Goal: Task Accomplishment & Management: Manage account settings

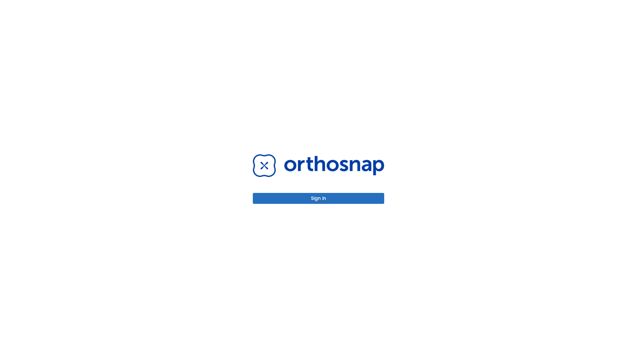
click at [318, 198] on button "Sign in" at bounding box center [318, 198] width 131 height 11
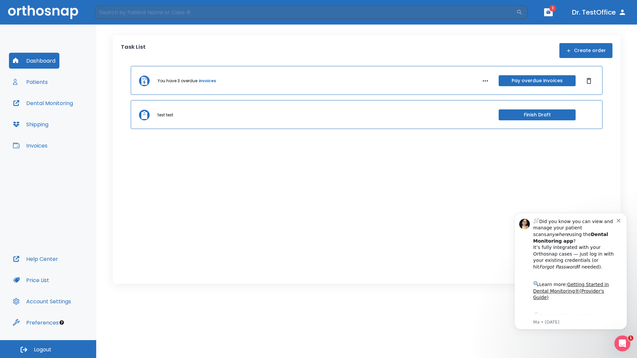
click at [48, 349] on span "Logout" at bounding box center [43, 349] width 18 height 7
